Goal: Transaction & Acquisition: Register for event/course

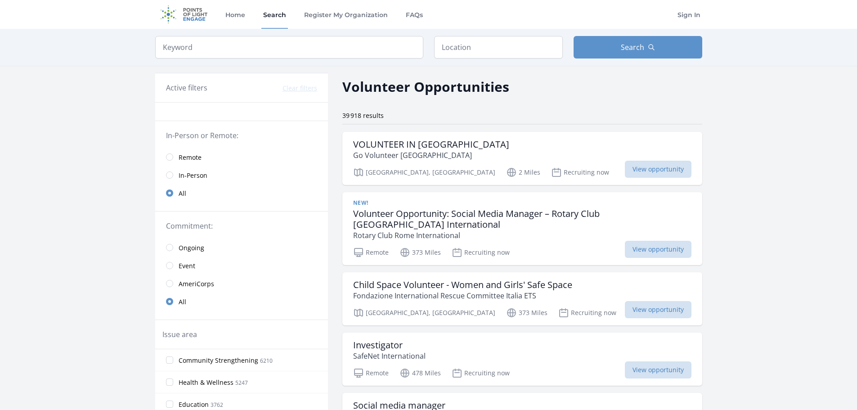
scroll to position [2361, 0]
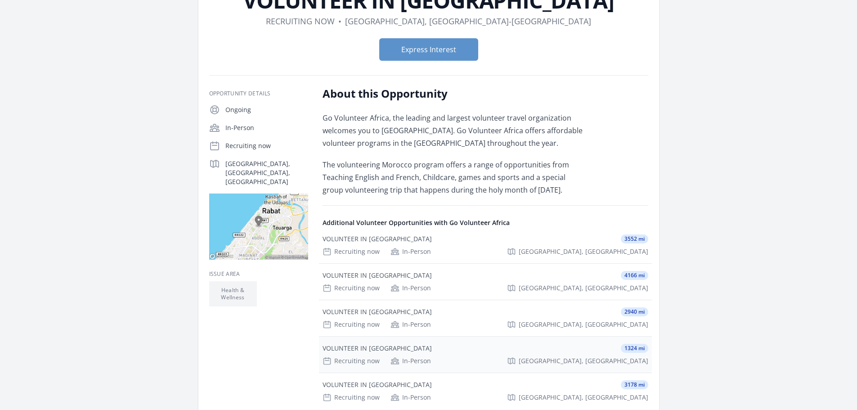
scroll to position [79, 0]
click at [379, 239] on div "VOLUNTEER IN [GEOGRAPHIC_DATA]" at bounding box center [377, 238] width 109 height 9
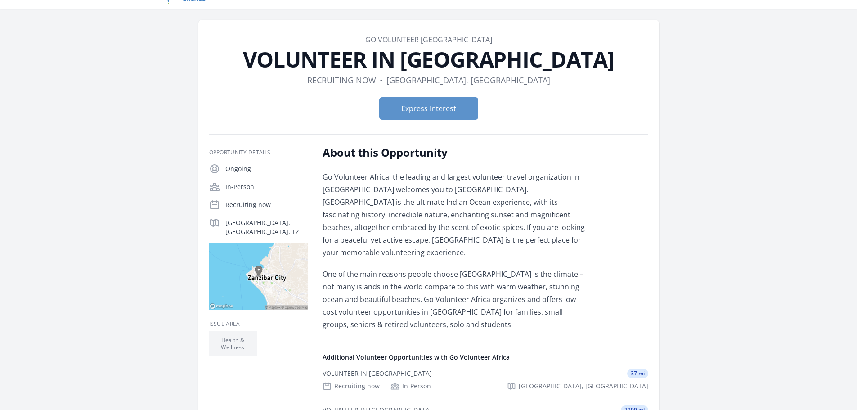
scroll to position [17, 0]
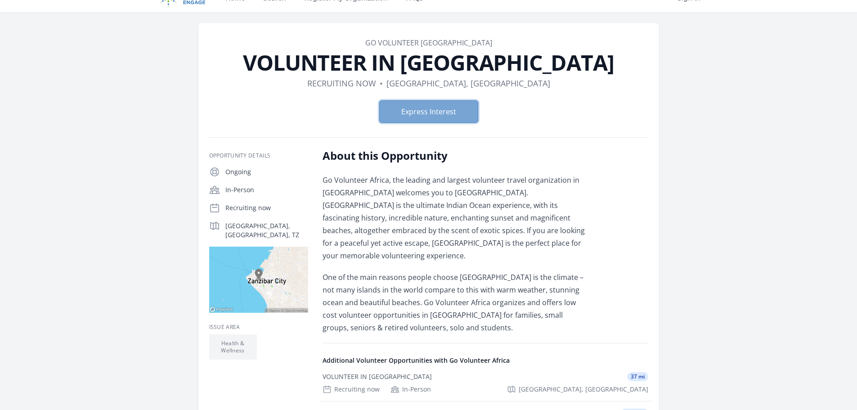
click at [440, 118] on button "Express Interest" at bounding box center [428, 111] width 99 height 22
